Goal: Information Seeking & Learning: Learn about a topic

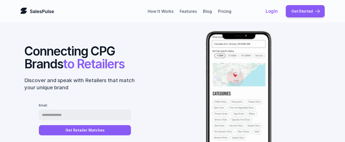
scroll to position [124, 0]
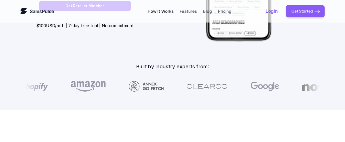
click at [164, 12] on link "How It Works" at bounding box center [160, 11] width 26 height 5
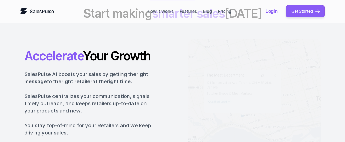
scroll to position [811, 0]
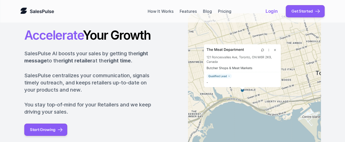
scroll to position [124, 0]
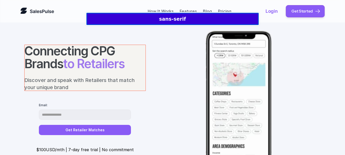
click at [94, 74] on div at bounding box center [84, 68] width 121 height 46
